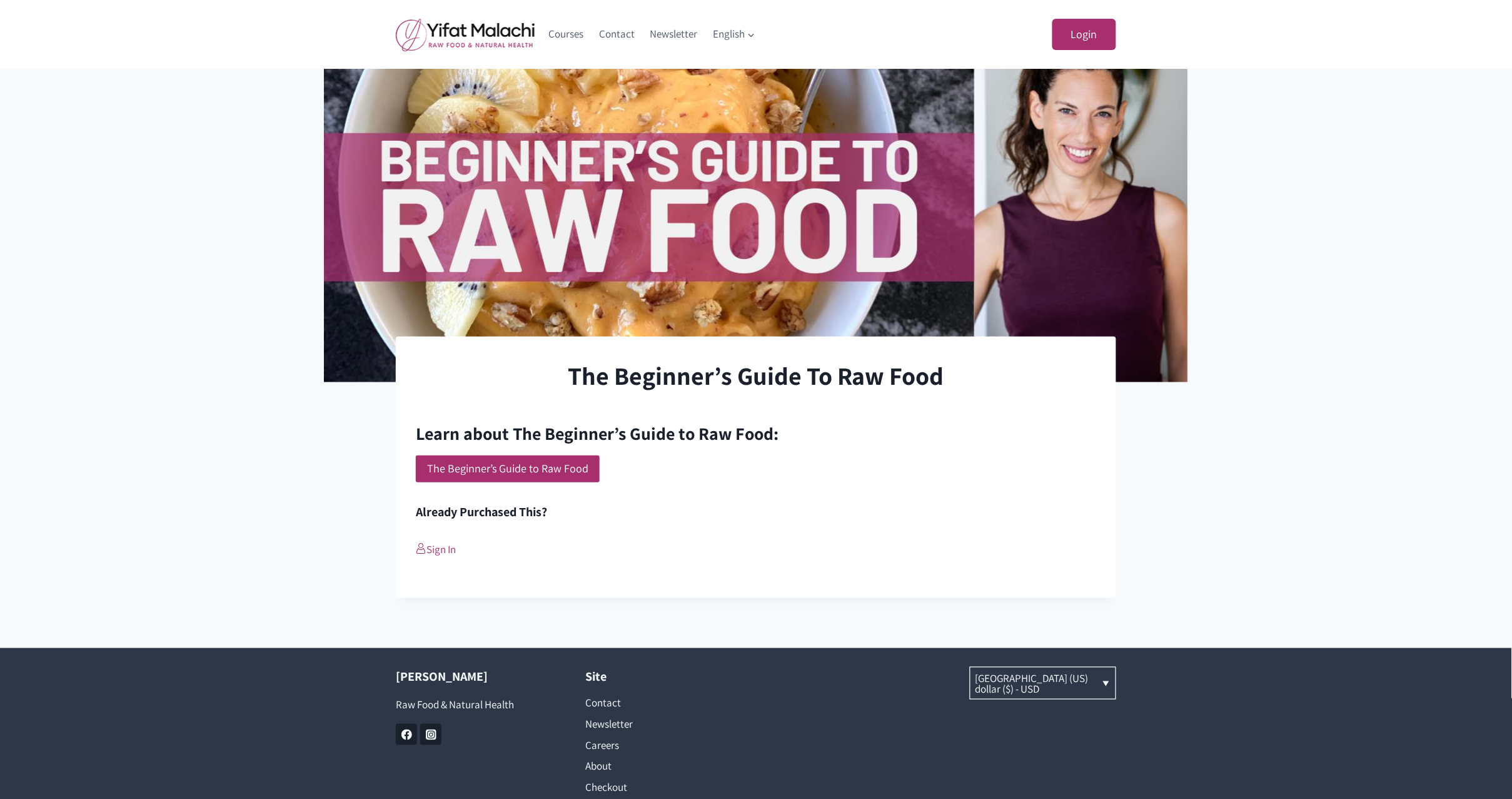
scroll to position [98, 0]
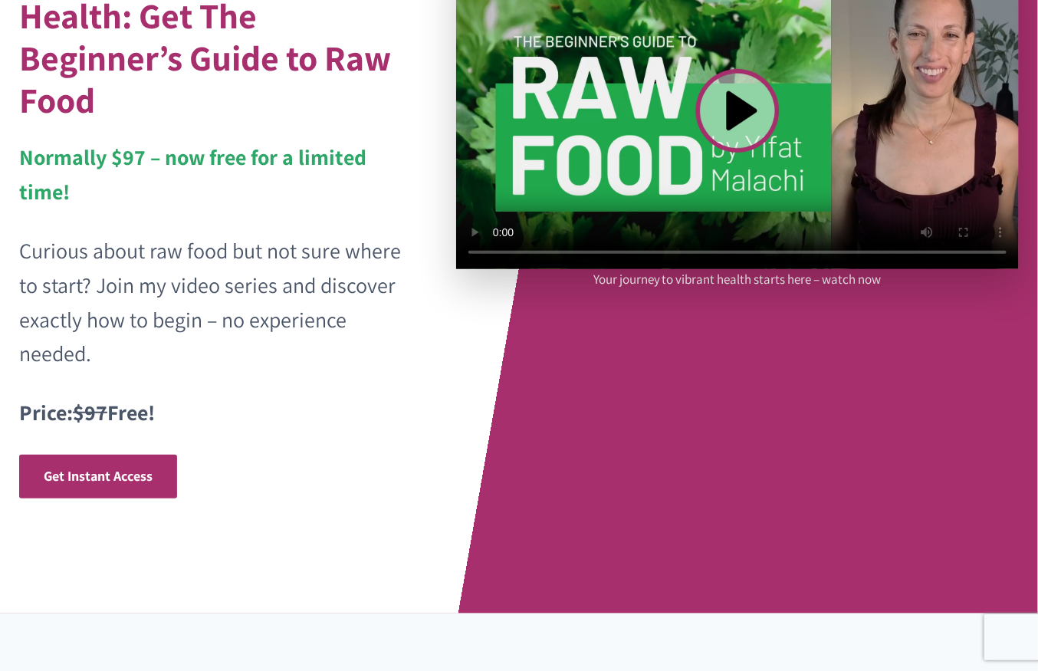
scroll to position [210, 0]
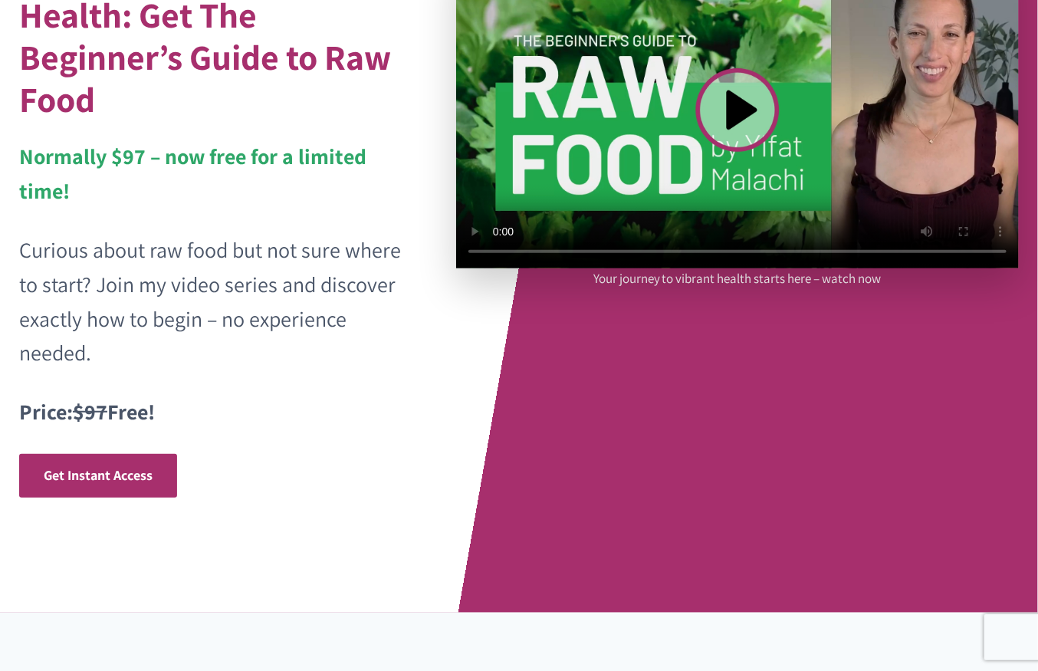
click at [350, 334] on p "Curious about raw food but not sure where to start? Join my video series and di…" at bounding box center [213, 301] width 388 height 137
